Goal: Task Accomplishment & Management: Manage account settings

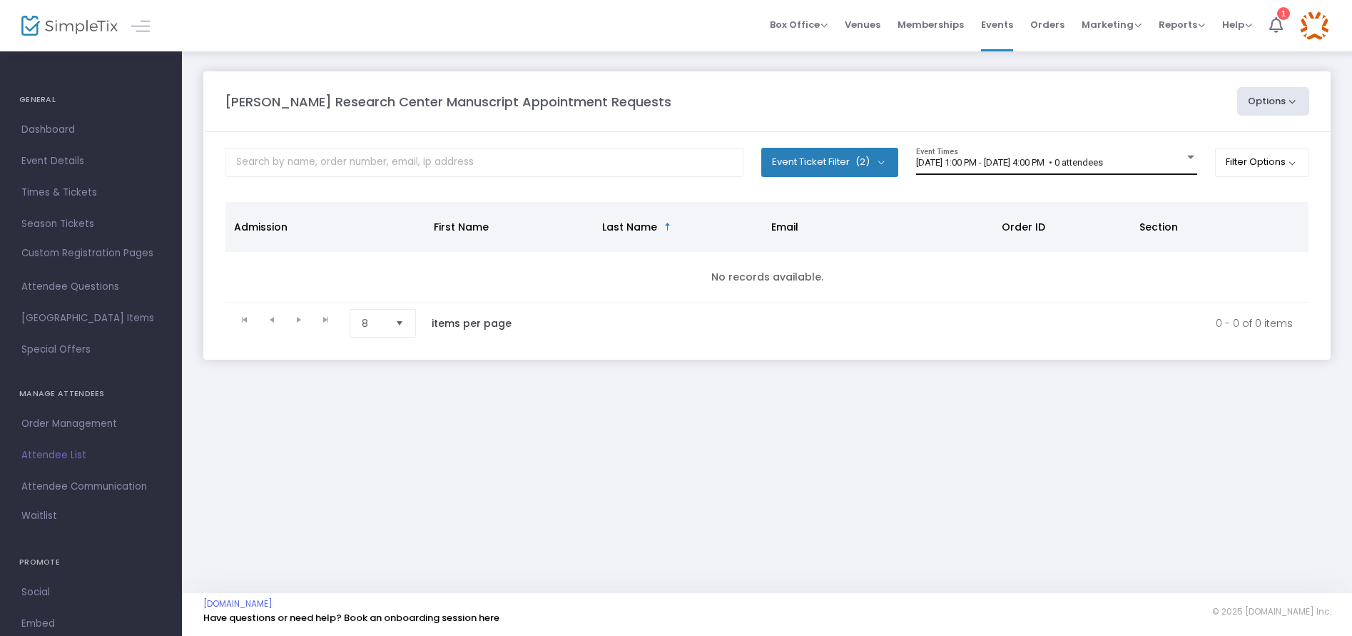
click at [972, 166] on span "[DATE] 1:00 PM - [DATE] 4:00 PM • 0 attendees" at bounding box center [1009, 162] width 187 height 11
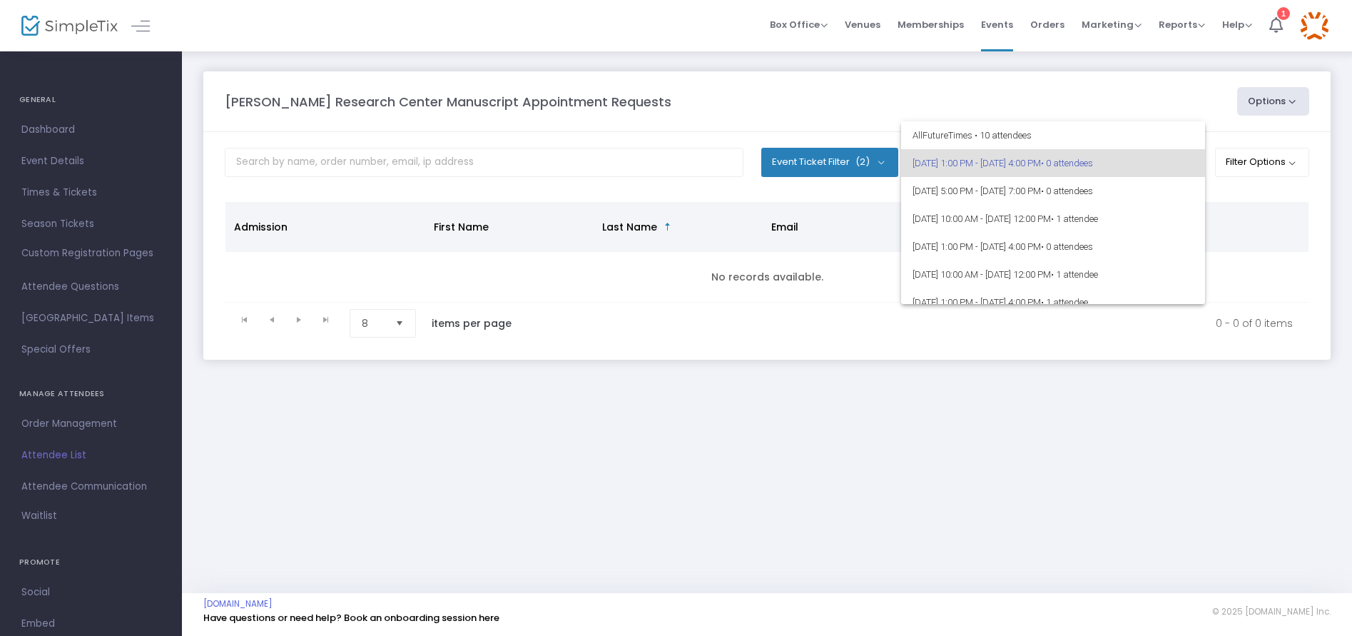
click at [972, 166] on span "[DATE] 1:00 PM - [DATE] 4:00 PM • 0 attendees" at bounding box center [1053, 163] width 281 height 28
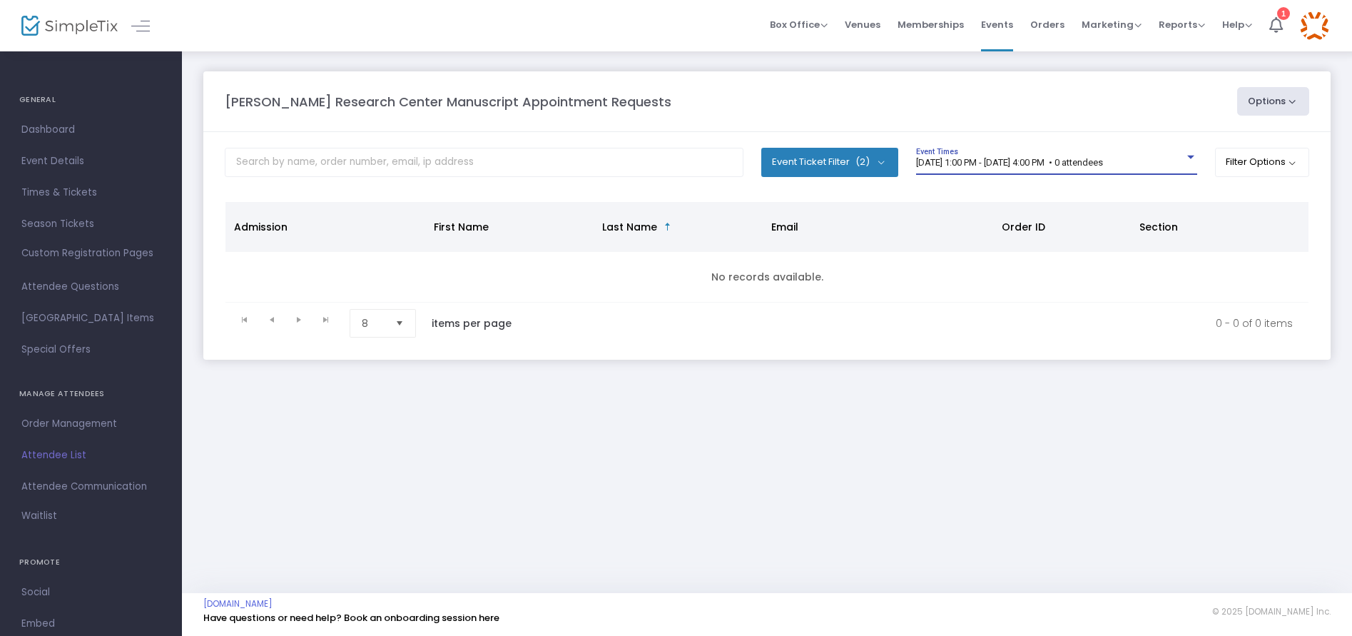
click at [987, 160] on span "[DATE] 1:00 PM - [DATE] 4:00 PM • 0 attendees" at bounding box center [1009, 162] width 187 height 11
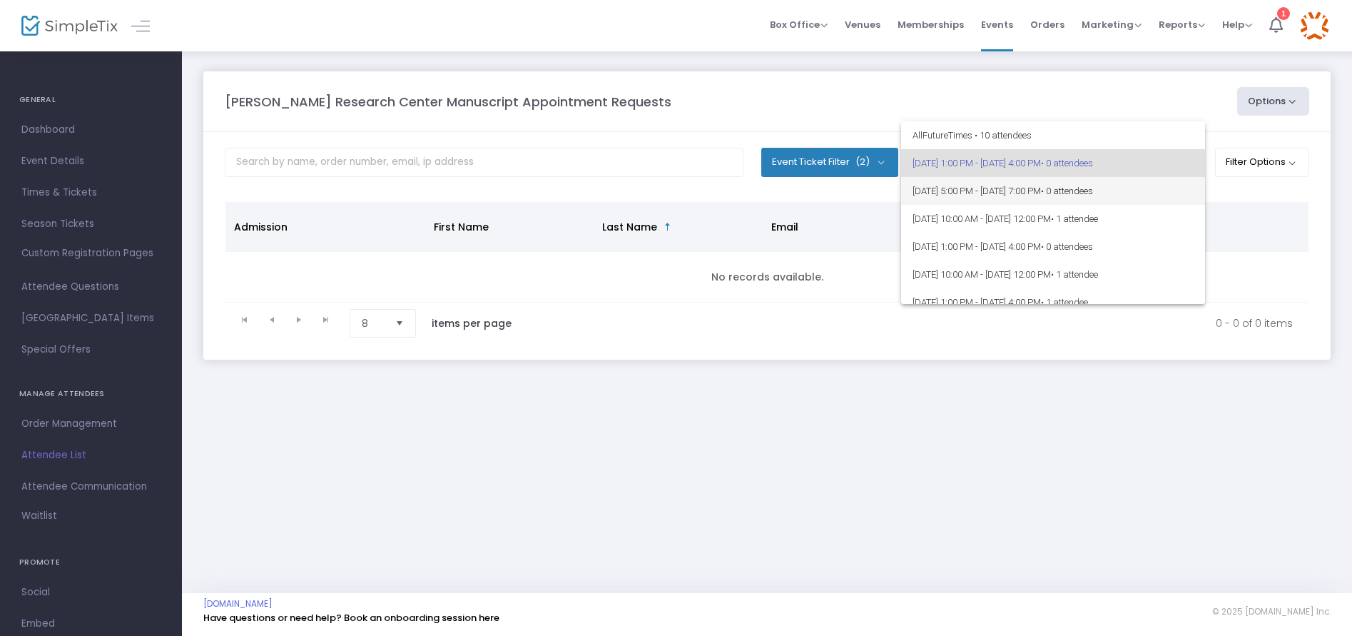
click at [983, 188] on span "[DATE] 5:00 PM - [DATE] 7:00 PM • 0 attendees" at bounding box center [1053, 191] width 281 height 28
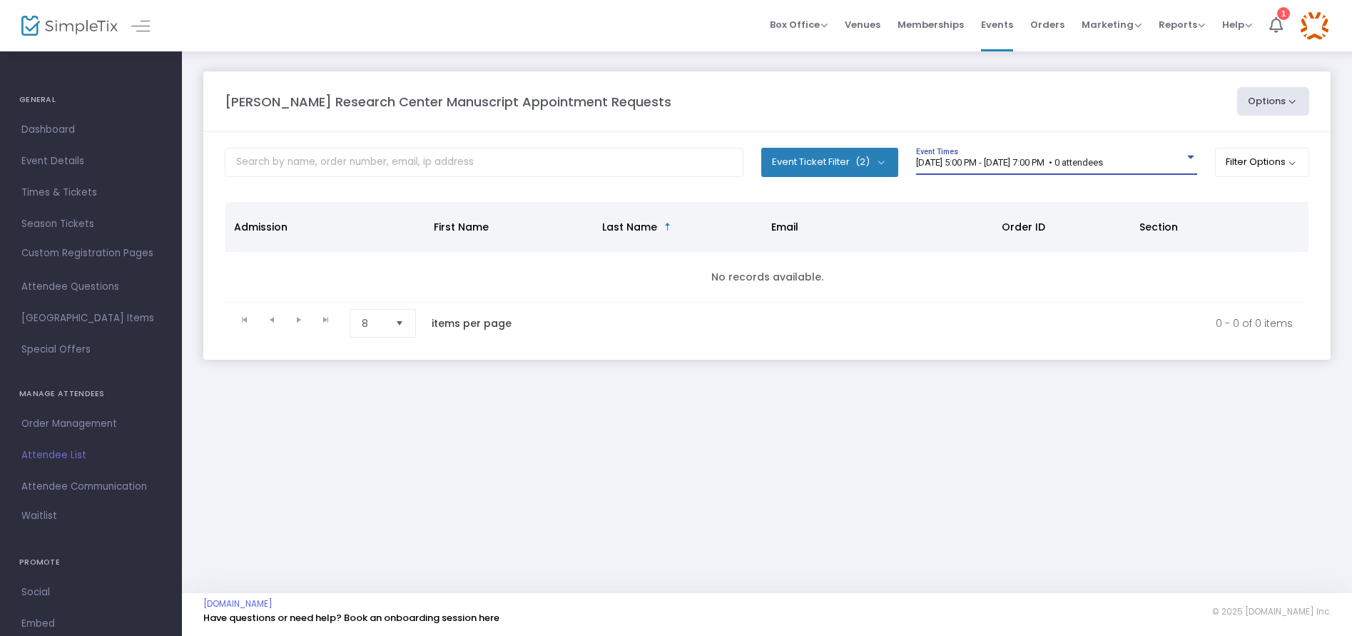
click at [985, 157] on span "[DATE] 5:00 PM - [DATE] 7:00 PM • 0 attendees" at bounding box center [1009, 162] width 187 height 11
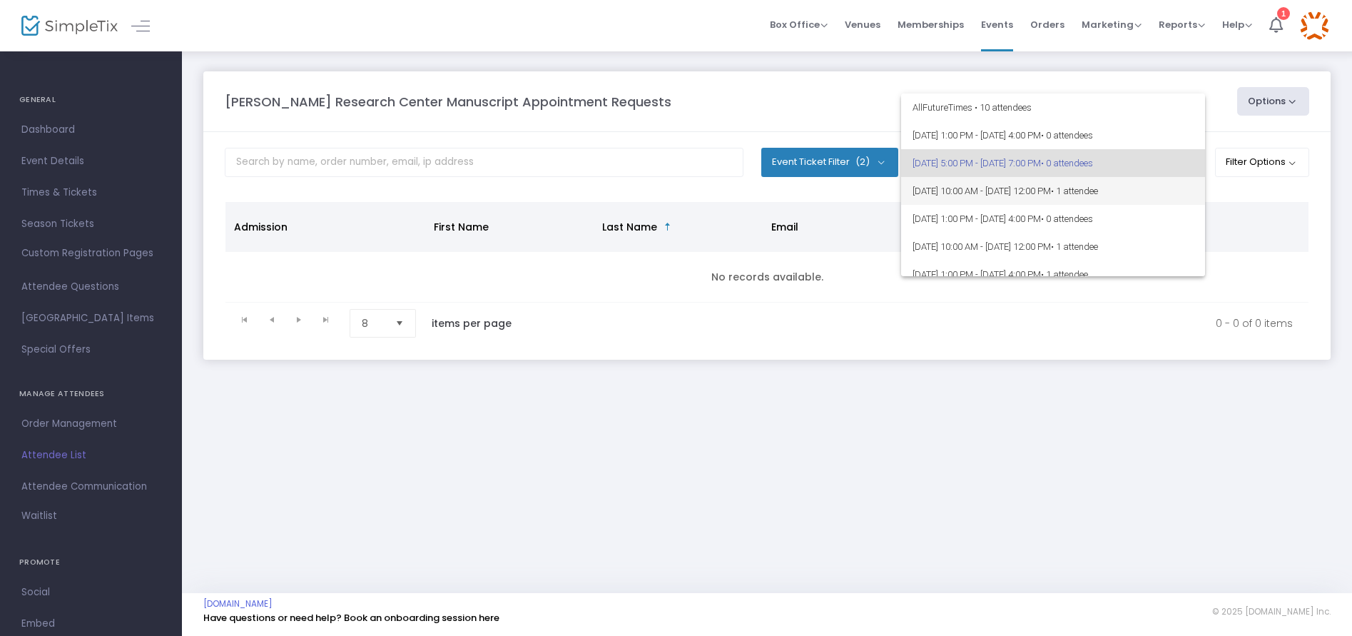
click at [982, 189] on span "[DATE] 10:00 AM - [DATE] 12:00 PM • 1 attendee" at bounding box center [1053, 191] width 281 height 28
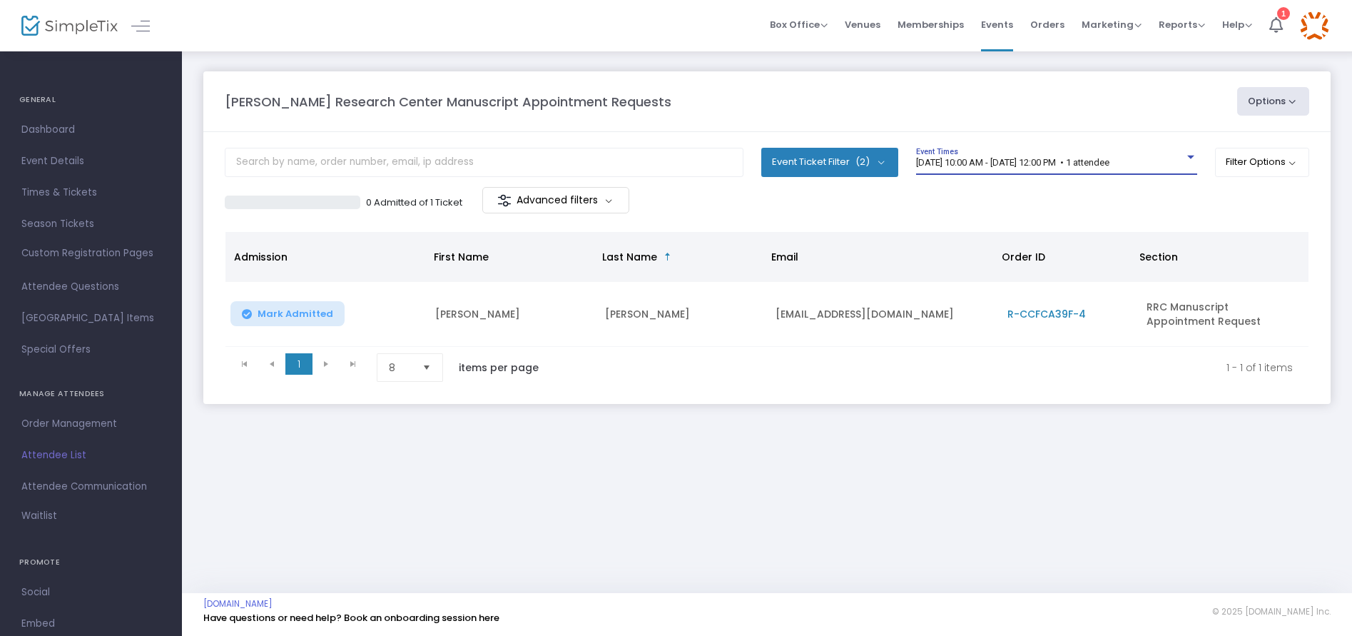
click at [990, 158] on span "[DATE] 10:00 AM - [DATE] 12:00 PM • 1 attendee" at bounding box center [1012, 162] width 193 height 11
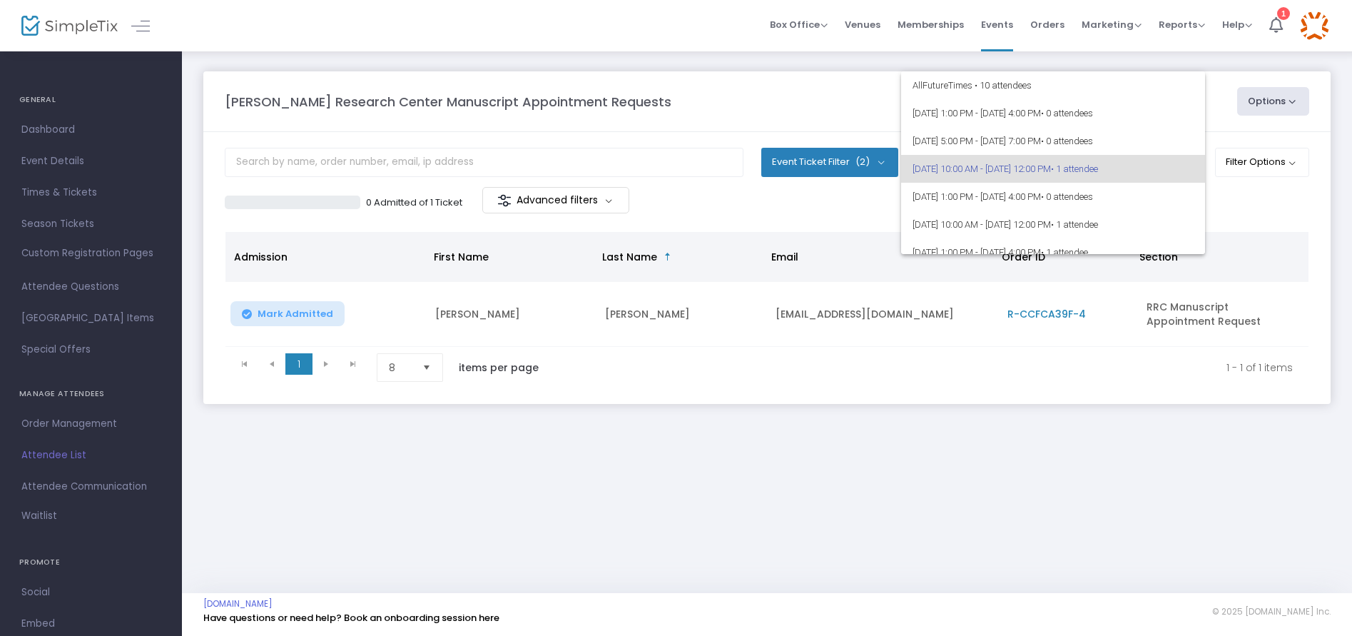
scroll to position [6, 0]
click at [991, 184] on span "[DATE] 1:00 PM - [DATE] 4:00 PM • 0 attendees" at bounding box center [1053, 190] width 281 height 28
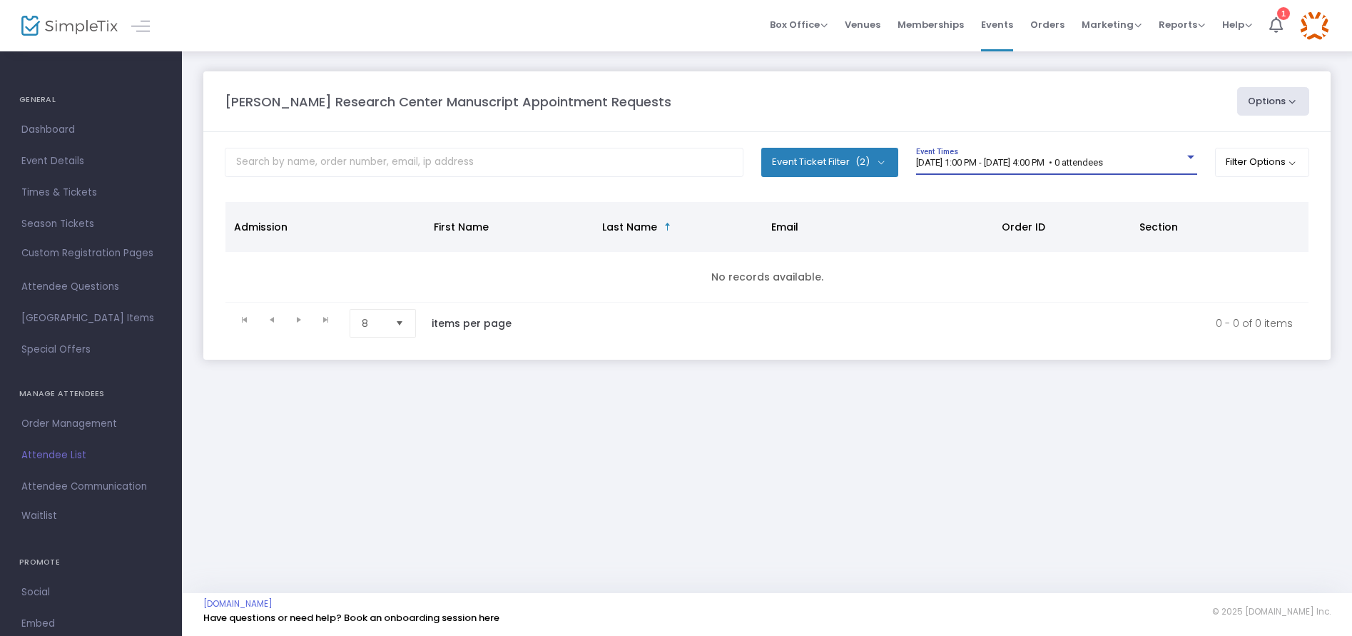
click at [992, 161] on span "[DATE] 1:00 PM - [DATE] 4:00 PM • 0 attendees" at bounding box center [1009, 162] width 187 height 11
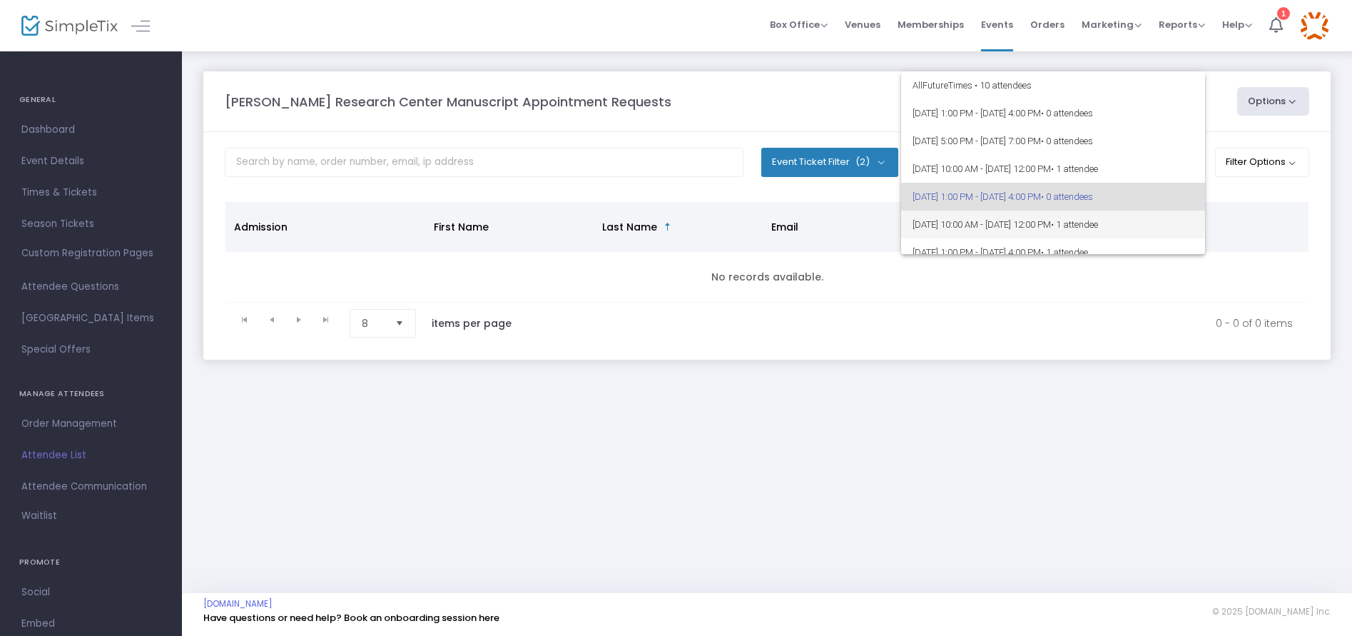
scroll to position [34, 0]
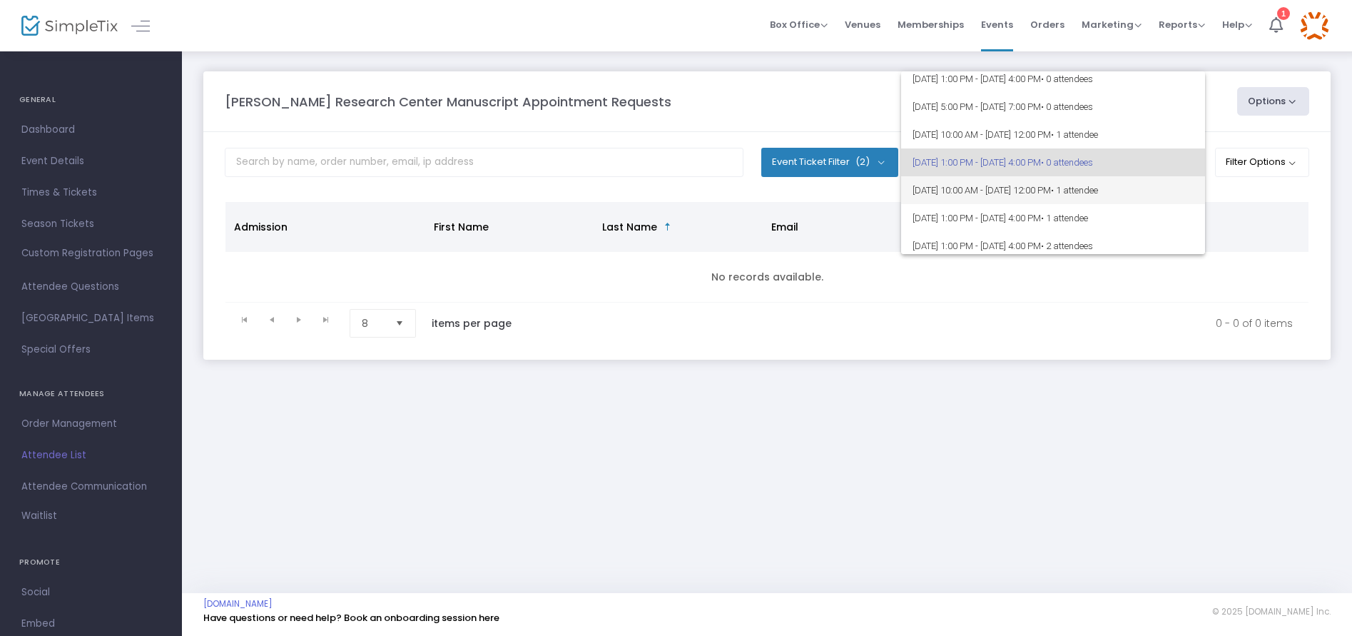
click at [992, 188] on span "[DATE] 10:00 AM - [DATE] 12:00 PM • 1 attendee" at bounding box center [1053, 190] width 281 height 28
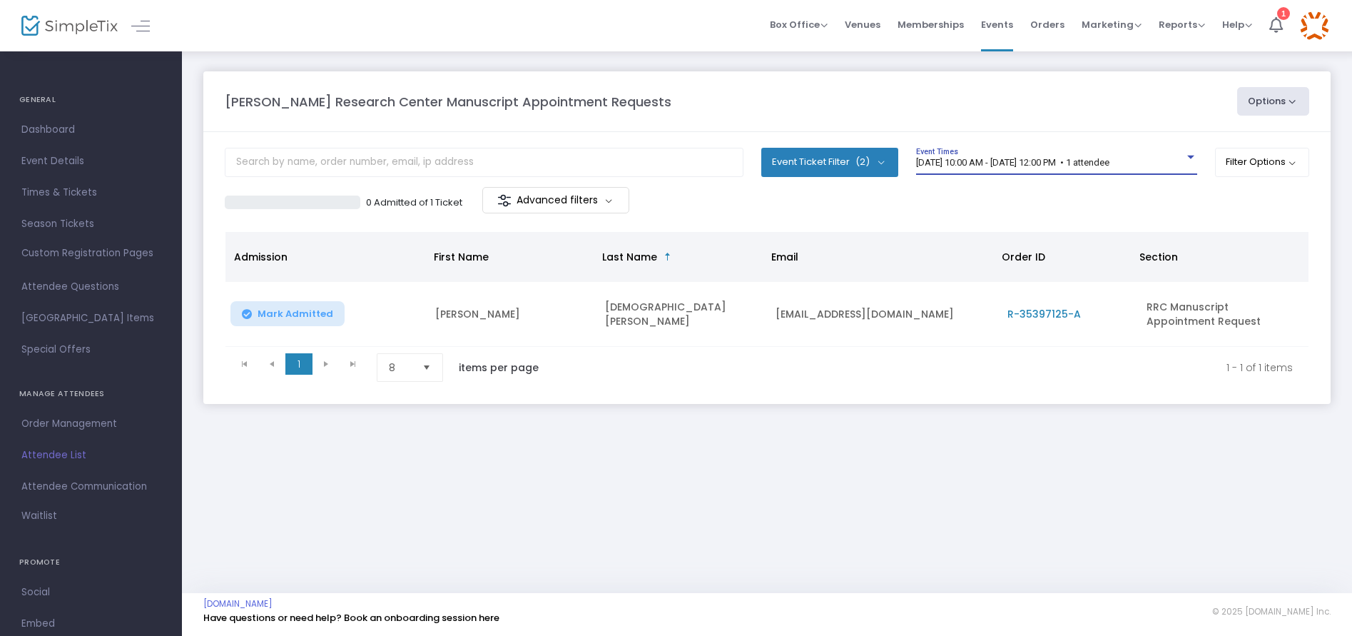
click at [990, 154] on div "[DATE] 10:00 AM - [DATE] 12:00 PM • 1 attendee Event Times" at bounding box center [1056, 161] width 281 height 27
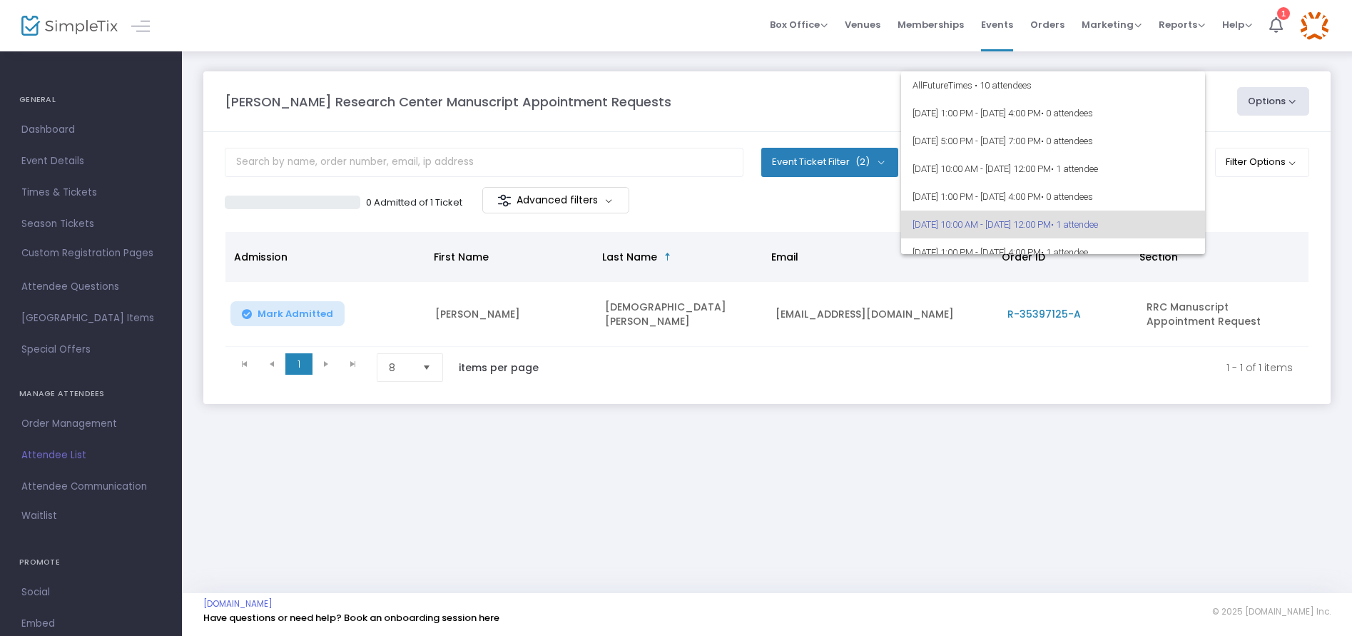
scroll to position [62, 0]
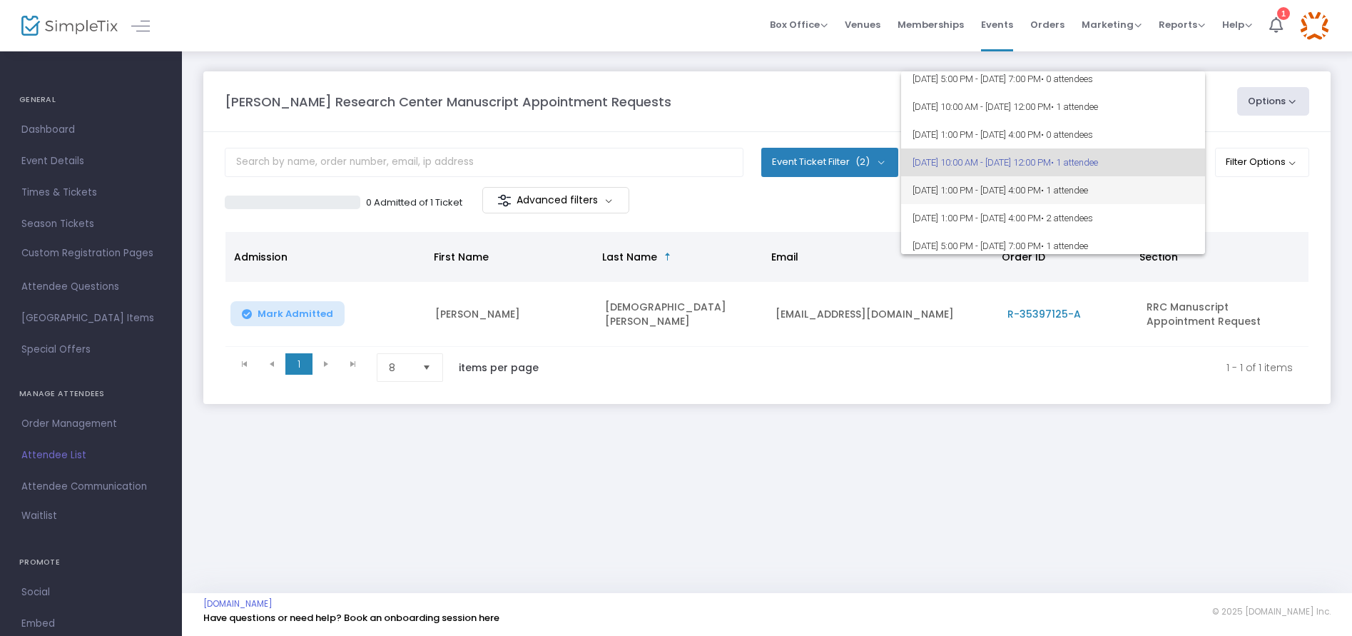
click at [983, 186] on span "[DATE] 1:00 PM - [DATE] 4:00 PM • 1 attendee" at bounding box center [1053, 190] width 281 height 28
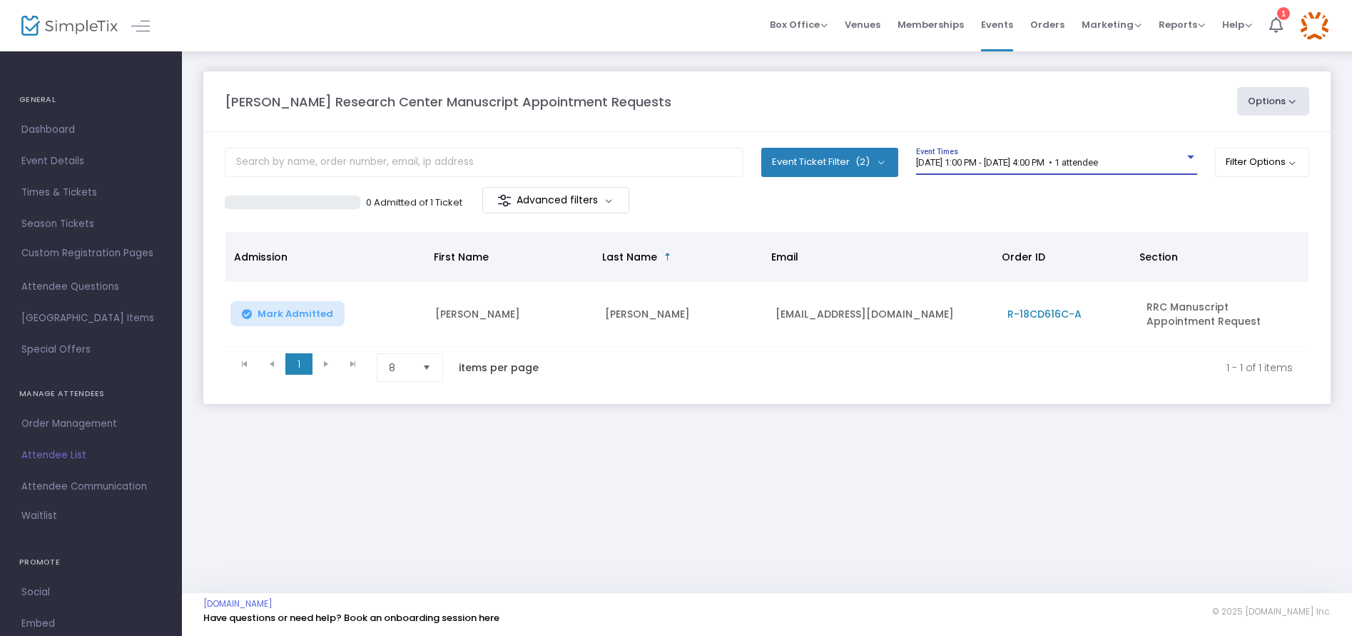
click at [984, 162] on span "[DATE] 1:00 PM - [DATE] 4:00 PM • 1 attendee" at bounding box center [1007, 162] width 182 height 11
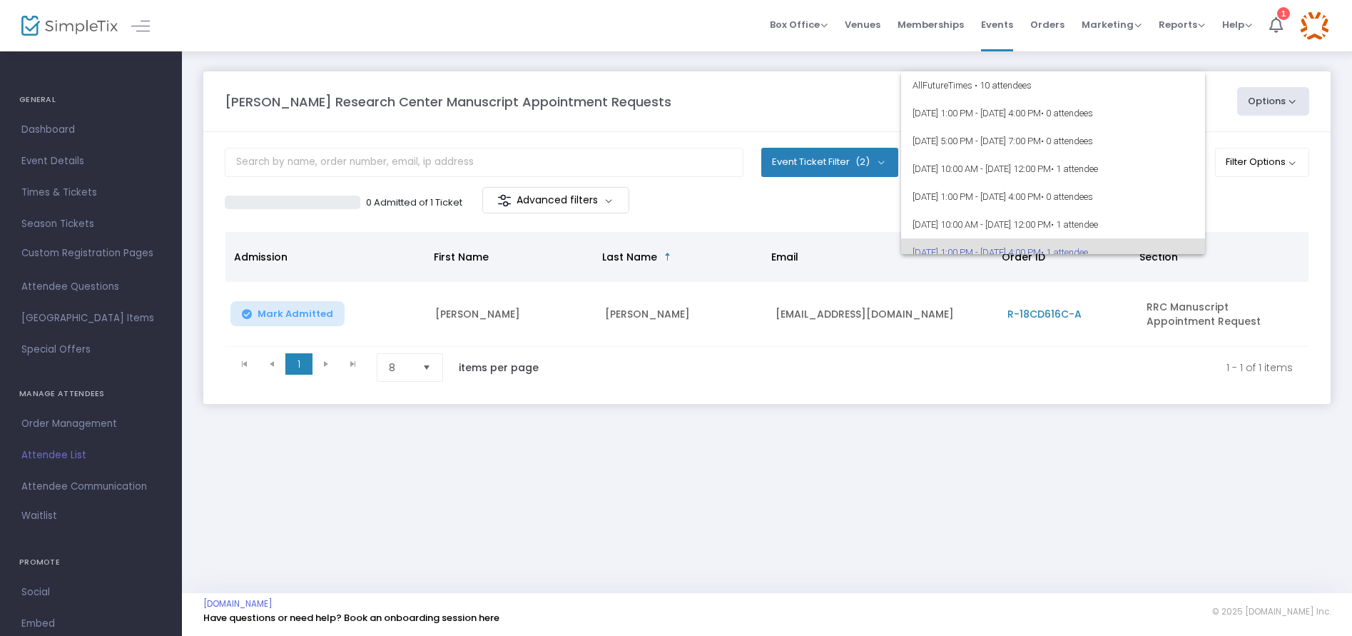
scroll to position [90, 0]
